Goal: Information Seeking & Learning: Learn about a topic

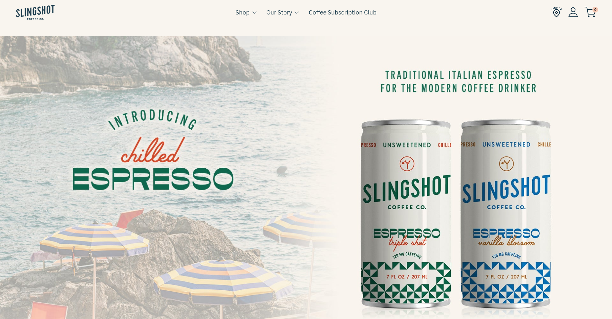
scroll to position [32, 0]
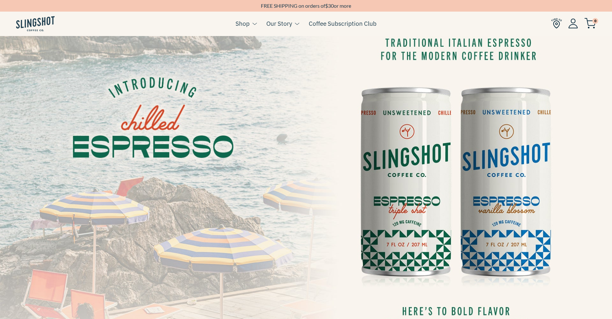
click at [405, 125] on img at bounding box center [306, 176] width 612 height 345
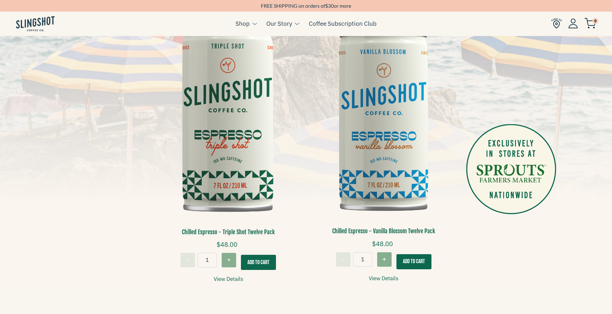
scroll to position [193, 0]
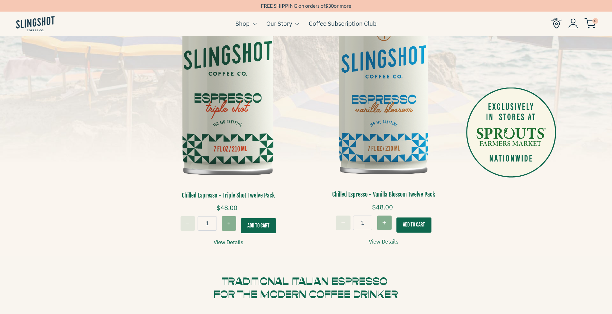
click at [229, 241] on link "View Details" at bounding box center [229, 242] width 30 height 9
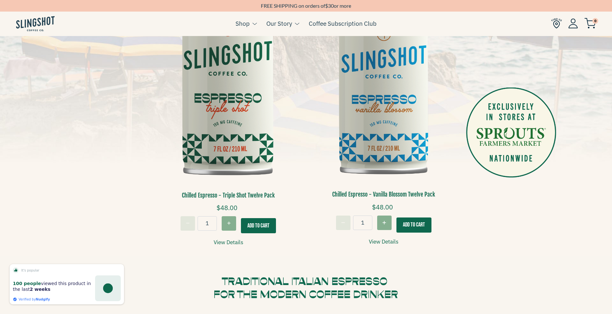
scroll to position [192, 0]
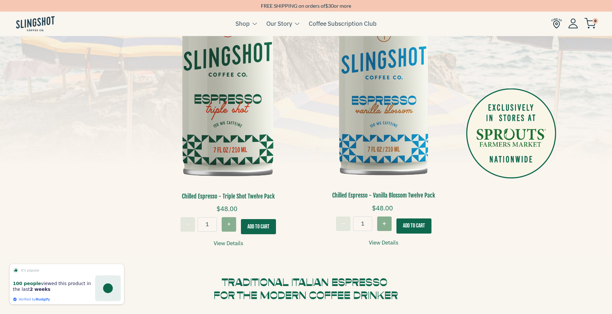
click at [384, 241] on link "View Details" at bounding box center [384, 242] width 30 height 9
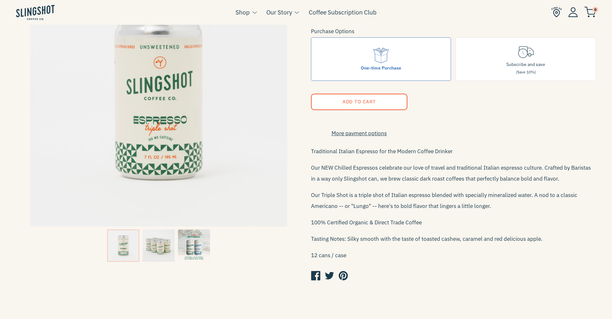
scroll to position [96, 0]
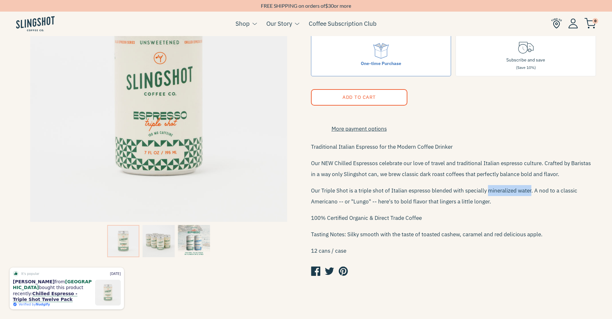
drag, startPoint x: 489, startPoint y: 195, endPoint x: 531, endPoint y: 196, distance: 42.4
click at [531, 196] on p "Our Triple Shot is a triple shot of Italian espresso blended with specially min…" at bounding box center [453, 196] width 285 height 22
copy p "mineralized water"
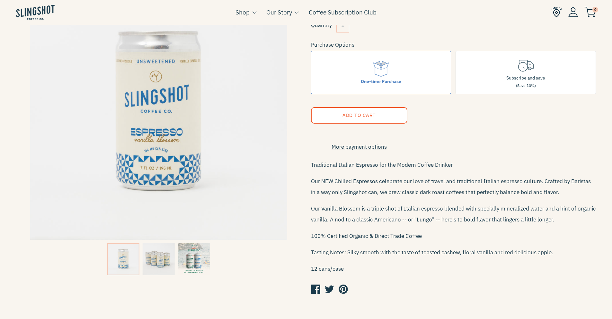
scroll to position [96, 0]
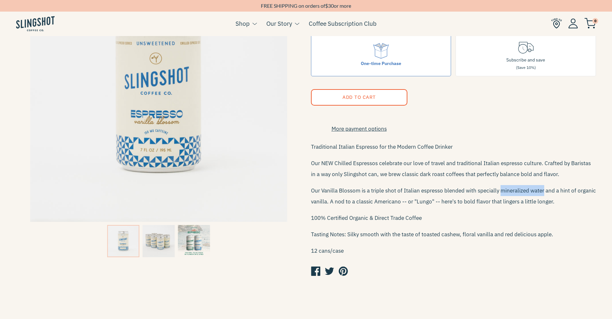
drag, startPoint x: 501, startPoint y: 194, endPoint x: 544, endPoint y: 197, distance: 43.1
click at [544, 197] on p "Our Vanilla Blossom is a triple shot of Italian espresso blended with specially…" at bounding box center [453, 196] width 285 height 22
copy p "mineralized water"
